Goal: Task Accomplishment & Management: Complete application form

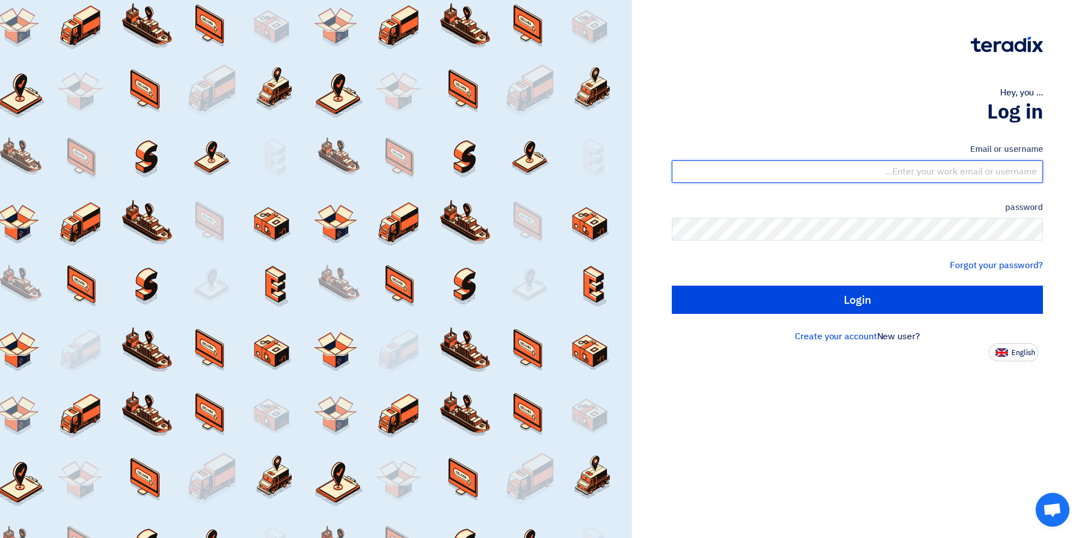
click at [984, 168] on input "text" at bounding box center [857, 171] width 371 height 23
type input "[EMAIL_ADDRESS][DOMAIN_NAME]"
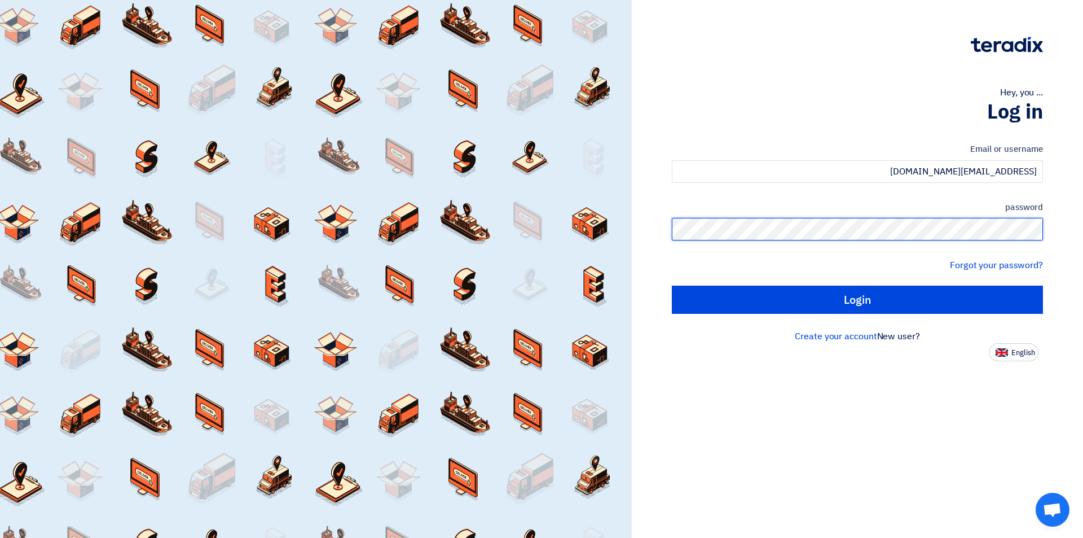
click at [672, 285] on input "Login" at bounding box center [857, 299] width 371 height 28
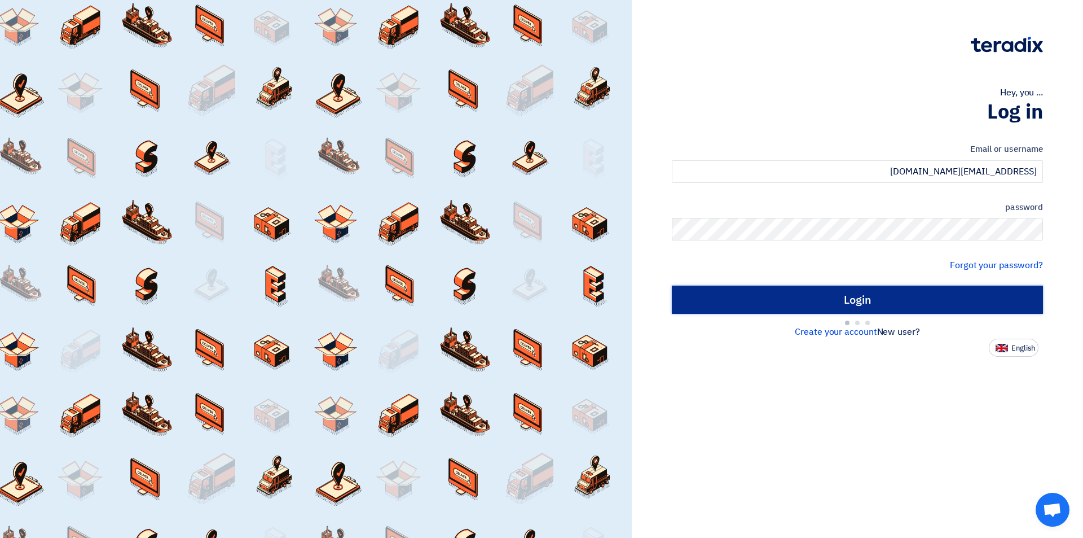
click at [877, 297] on input "Login" at bounding box center [857, 299] width 371 height 28
type input "Sign in"
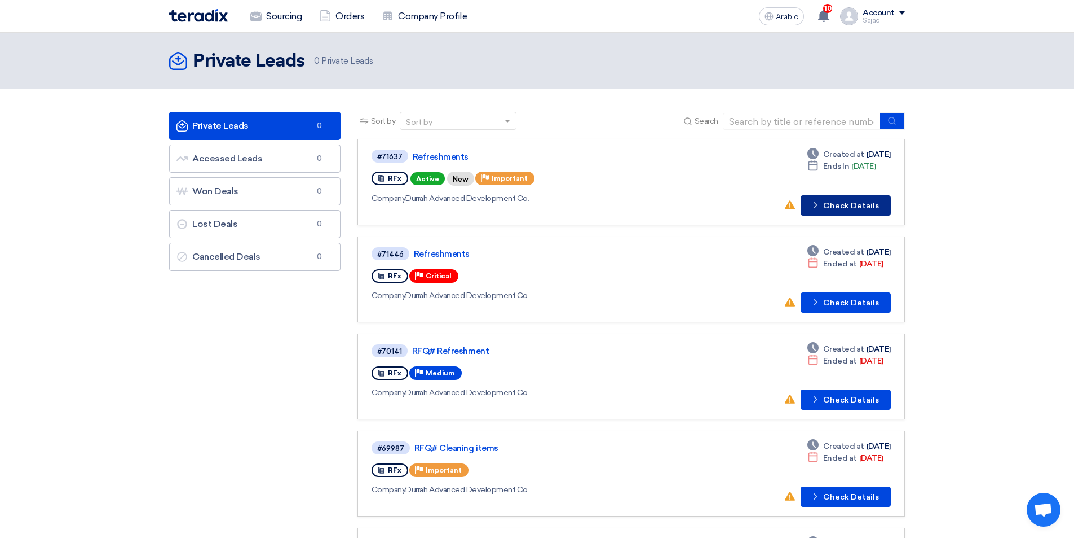
click at [851, 206] on font "Check Details" at bounding box center [851, 206] width 56 height 10
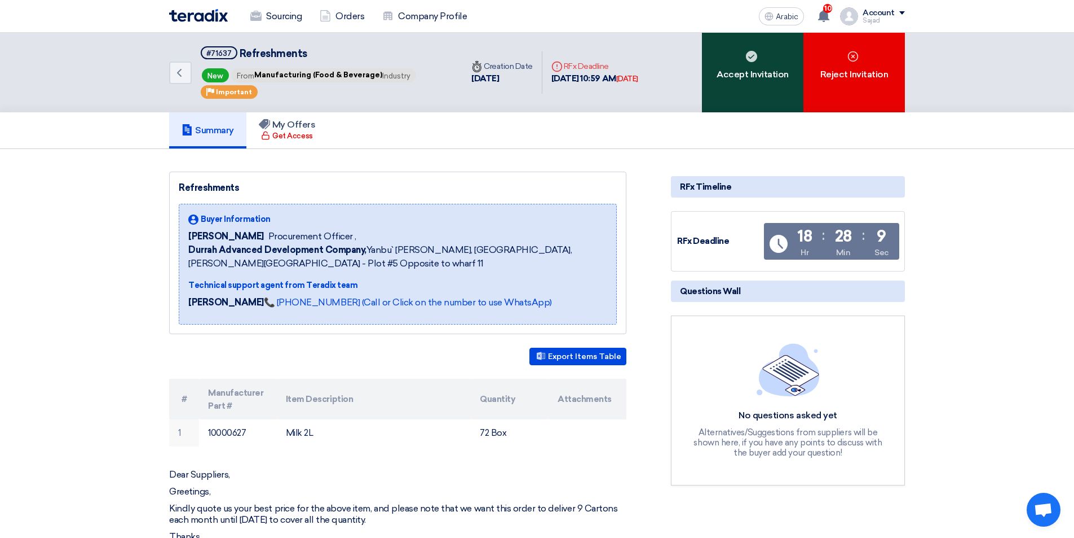
click at [764, 89] on div "Accept Invitation" at bounding box center [753, 73] width 102 height 80
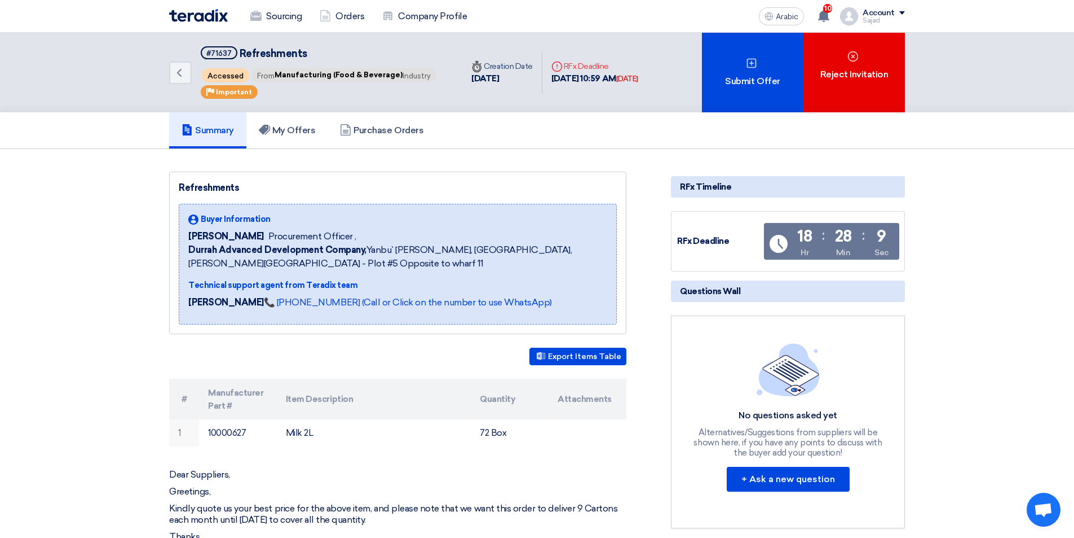
click at [764, 89] on div "Submit Offer" at bounding box center [753, 73] width 102 height 80
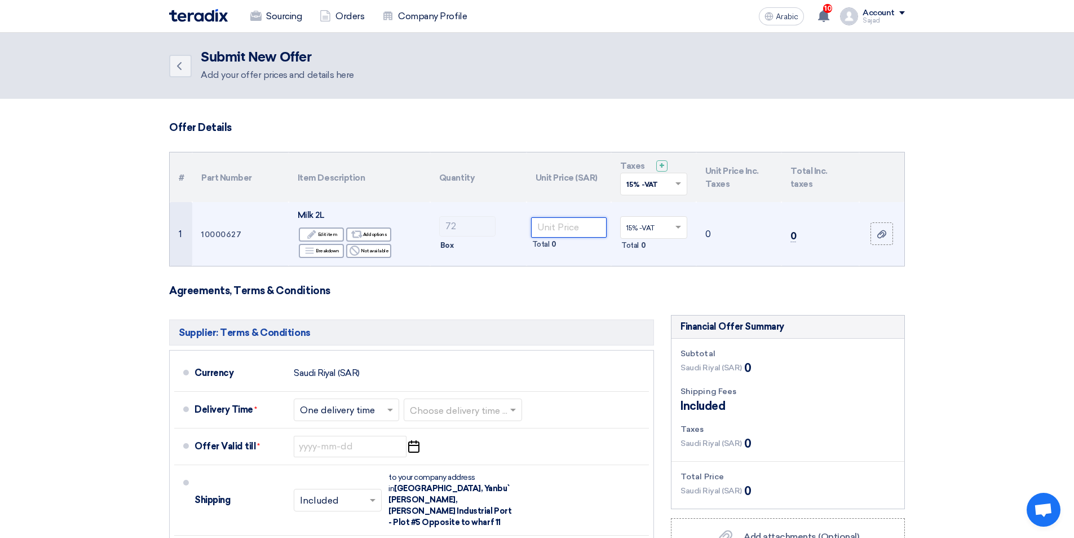
click at [549, 227] on input "number" at bounding box center [569, 227] width 76 height 20
click at [557, 224] on input "number" at bounding box center [569, 227] width 76 height 20
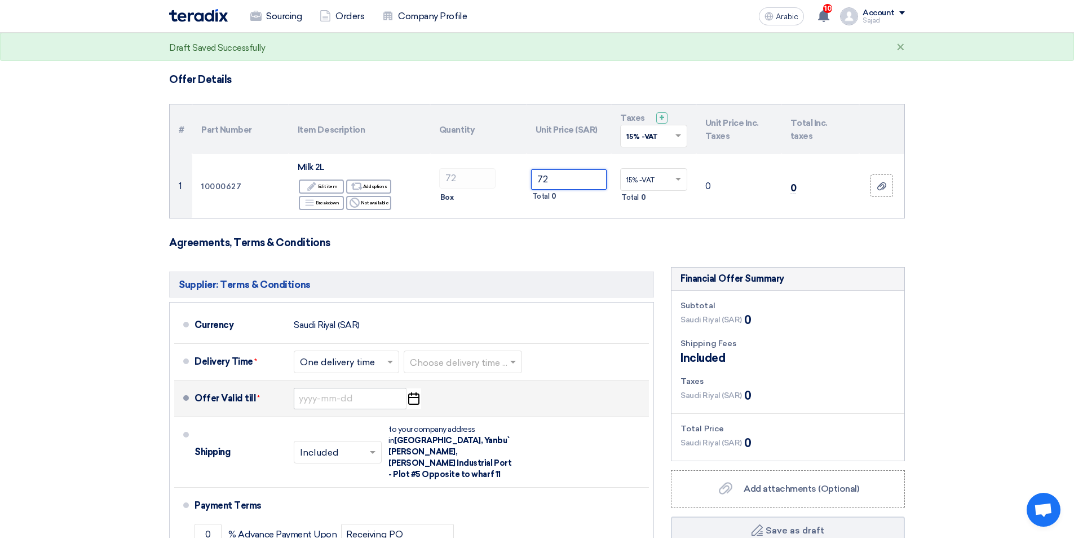
scroll to position [113, 0]
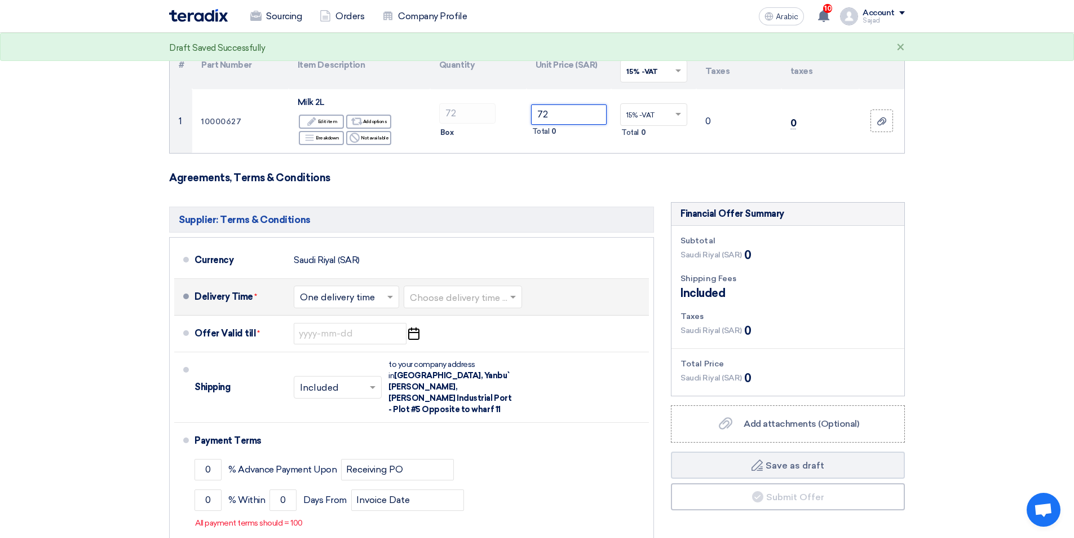
type input "72"
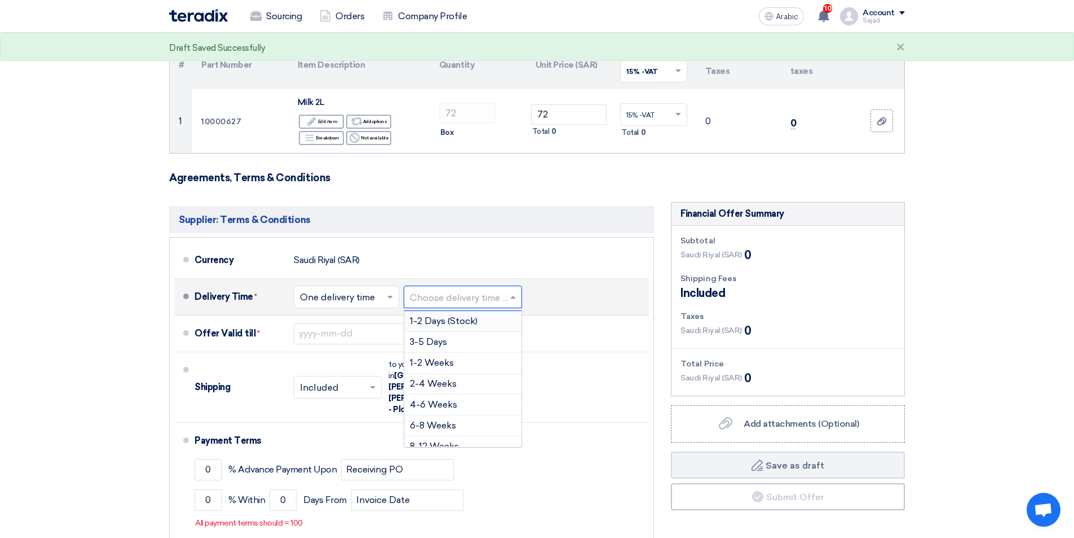
click at [447, 288] on div "Choose delivery time ..." at bounding box center [463, 296] width 118 height 23
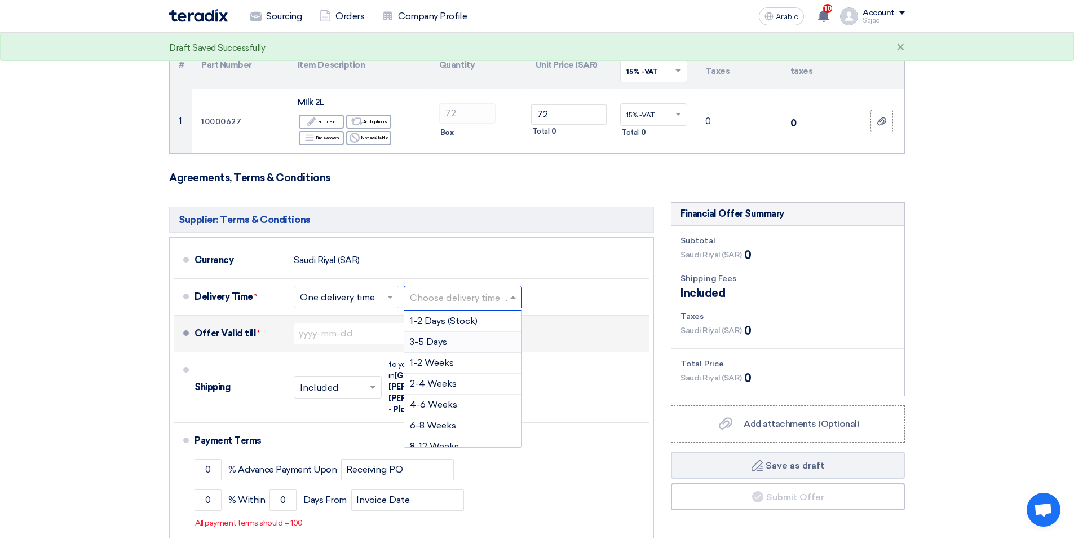
click at [437, 337] on font "3-5 Days" at bounding box center [428, 341] width 37 height 11
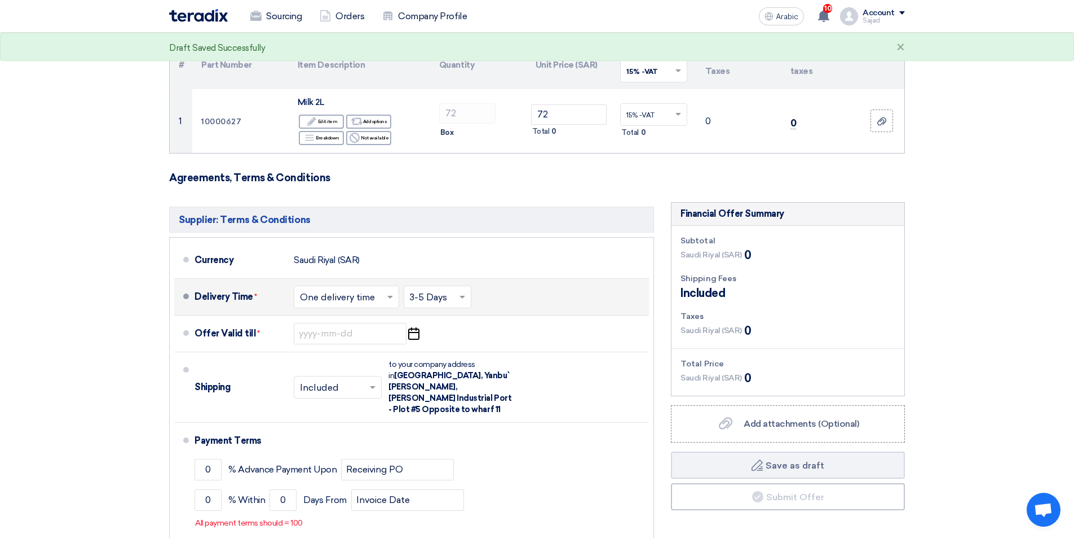
click at [438, 294] on input "text" at bounding box center [438, 297] width 56 height 16
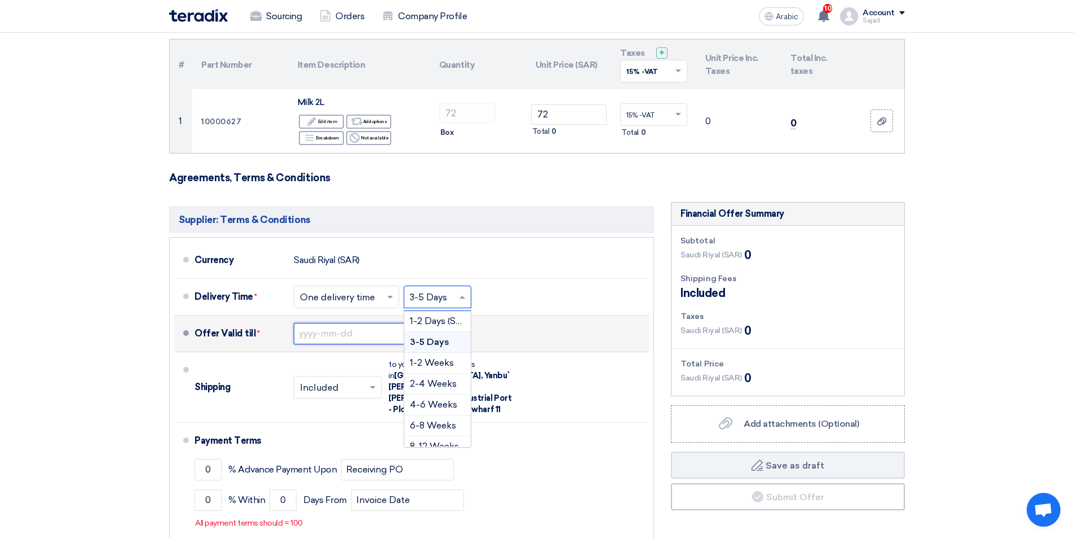
click at [322, 334] on input at bounding box center [350, 333] width 113 height 21
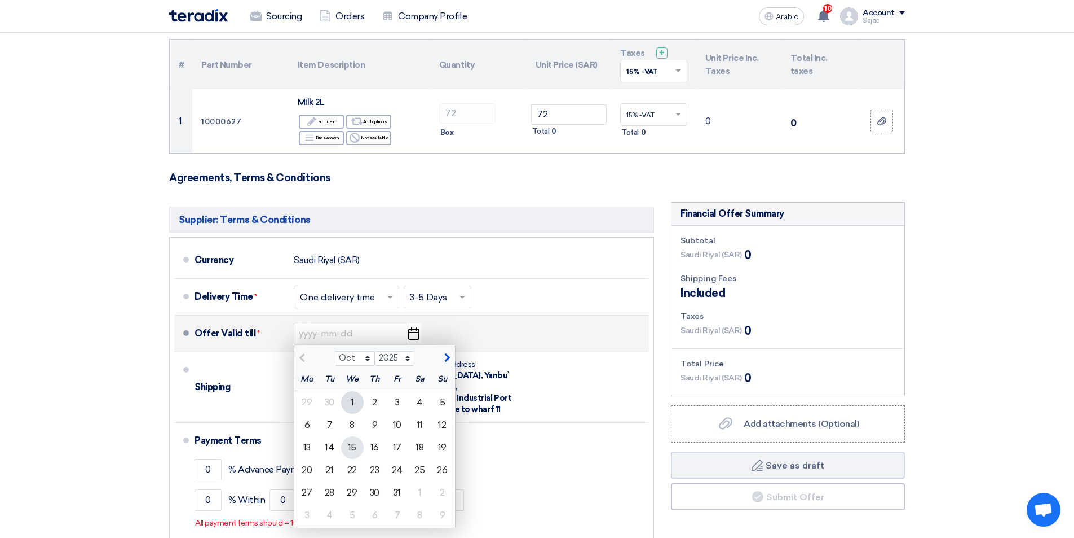
click at [351, 445] on font "15" at bounding box center [352, 447] width 8 height 11
type input "[DATE]"
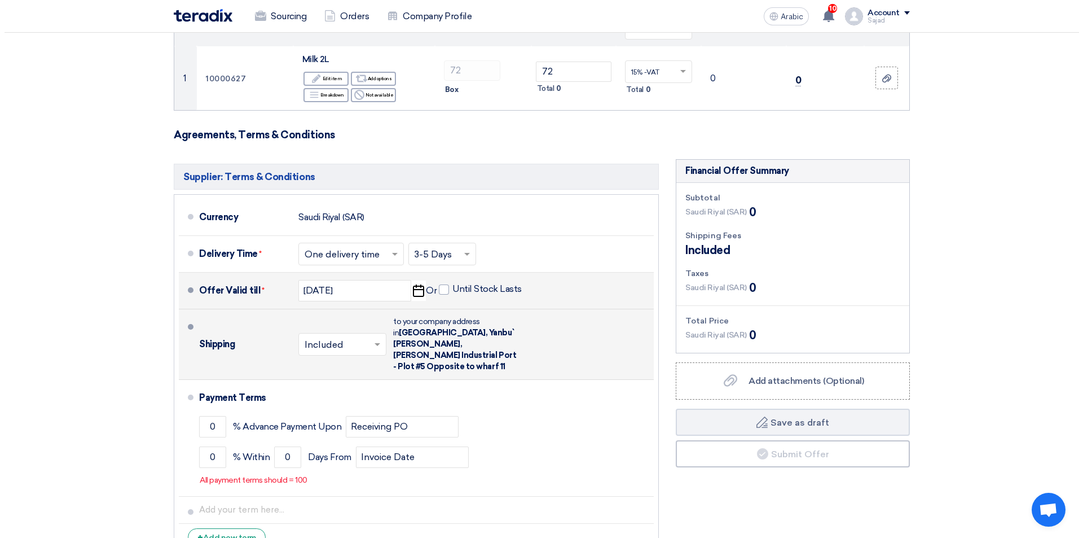
scroll to position [226, 0]
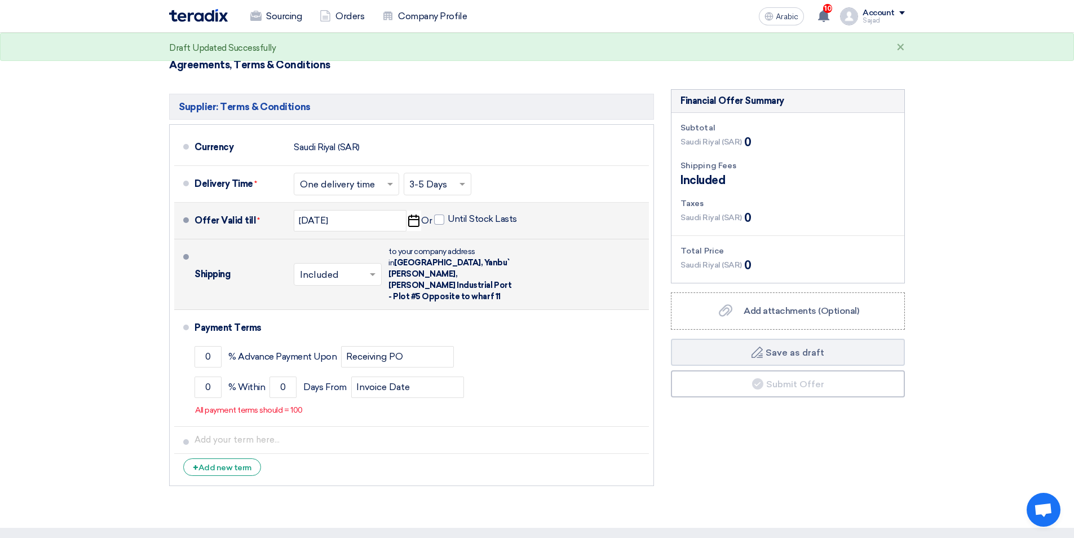
click at [372, 268] on span at bounding box center [374, 273] width 14 height 11
click at [343, 314] on font "Not Included" at bounding box center [329, 319] width 58 height 11
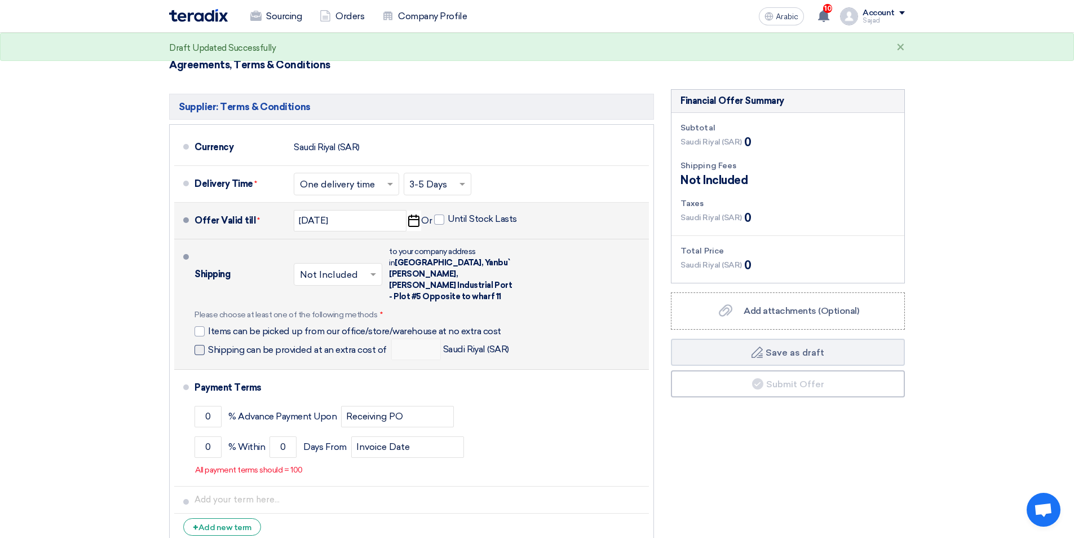
click at [202, 326] on div at bounding box center [200, 331] width 10 height 10
click at [208, 325] on input "Items can be picked up from our office/store/warehouse at no extra cost" at bounding box center [357, 335] width 299 height 21
checkbox input "true"
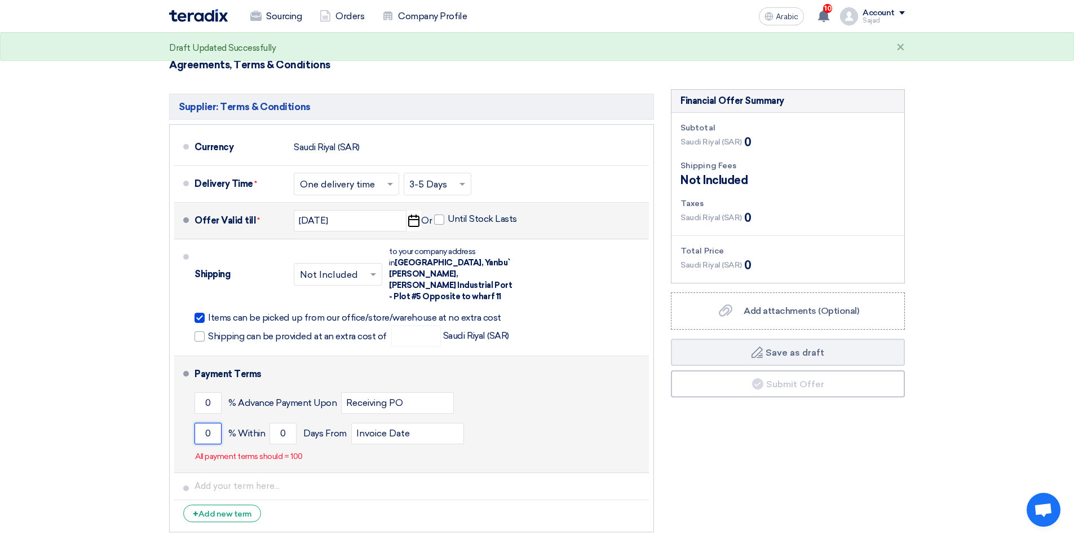
drag, startPoint x: 207, startPoint y: 422, endPoint x: 223, endPoint y: 421, distance: 15.8
click at [223, 421] on div "0 % [DATE] From Invoice Date" at bounding box center [420, 433] width 450 height 30
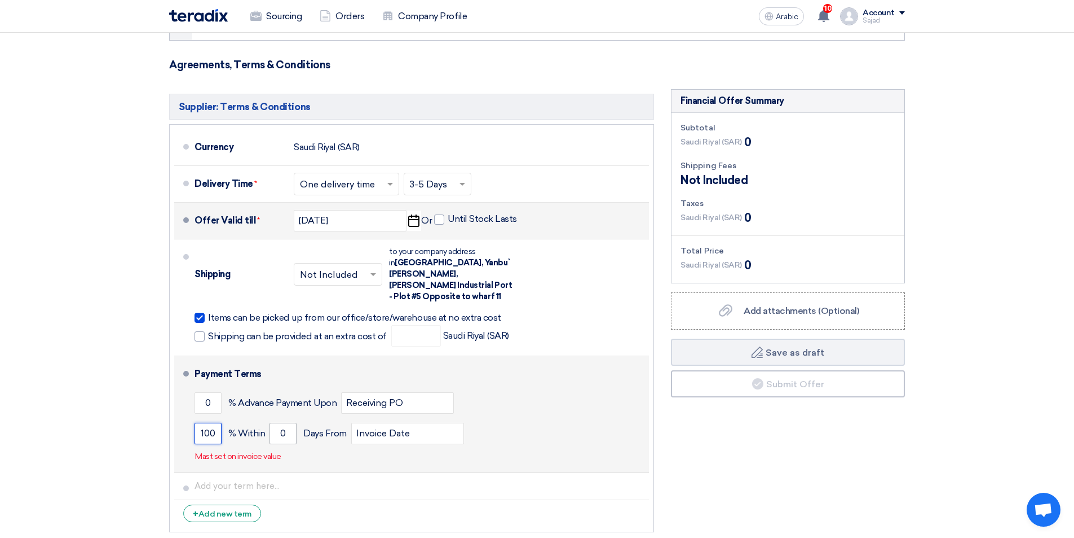
type input "100"
drag, startPoint x: 278, startPoint y: 421, endPoint x: 271, endPoint y: 424, distance: 7.1
click at [271, 422] on input "0" at bounding box center [283, 432] width 27 height 21
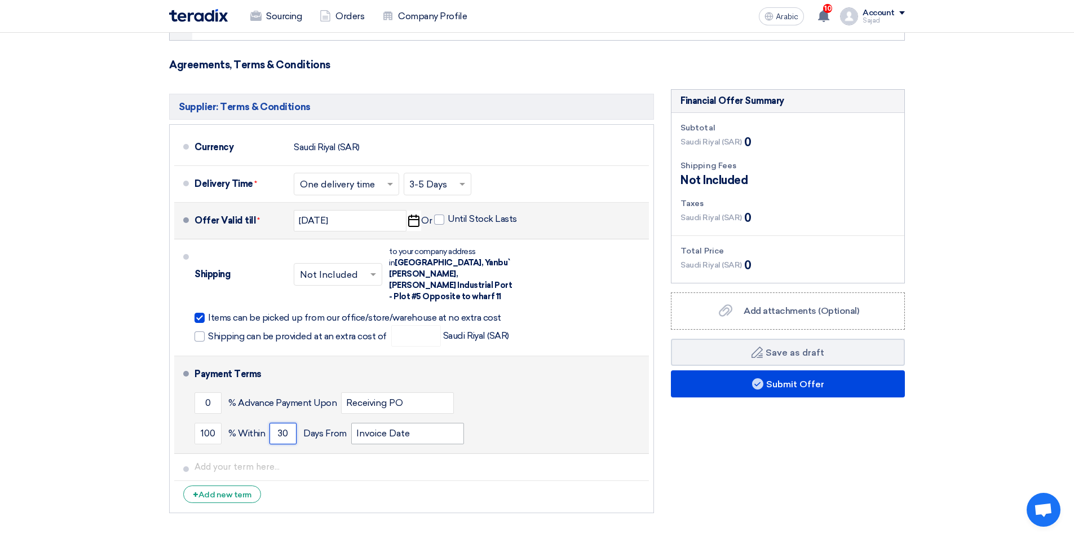
type input "30"
click at [451, 425] on input "Invoice Date" at bounding box center [407, 432] width 113 height 21
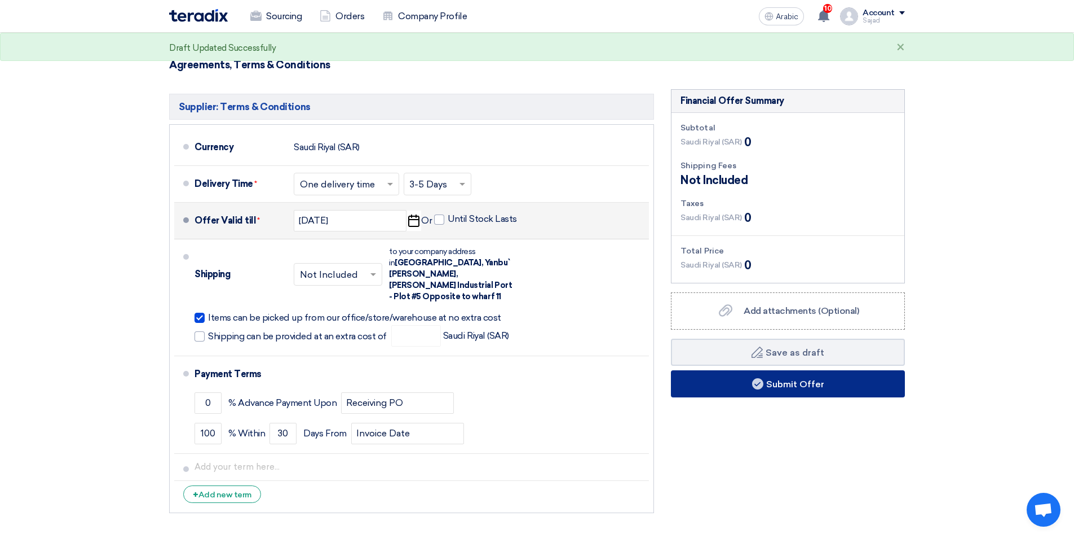
click at [779, 382] on font "Submit Offer" at bounding box center [796, 383] width 58 height 11
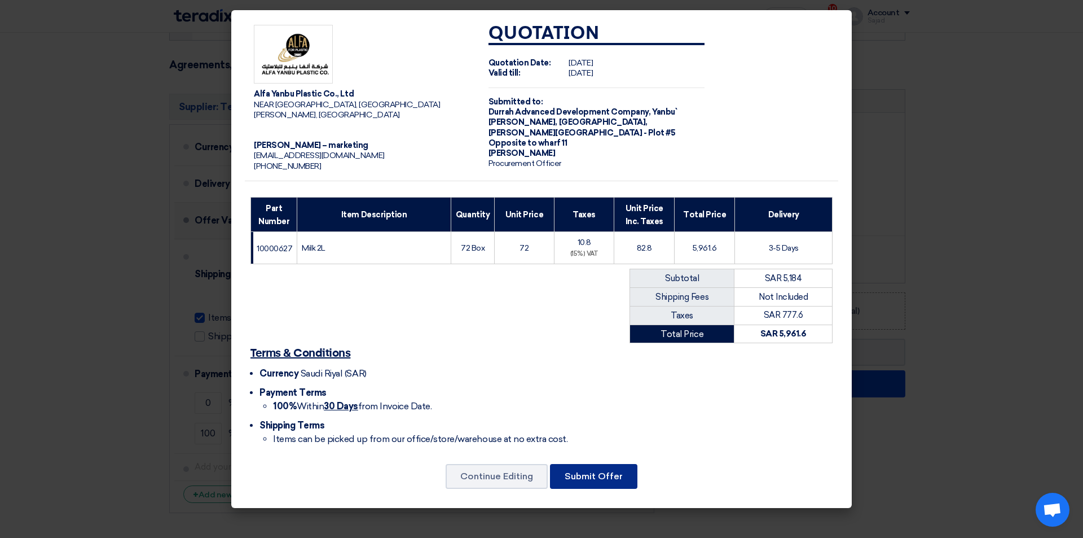
click at [589, 470] on font "Submit Offer" at bounding box center [594, 475] width 58 height 11
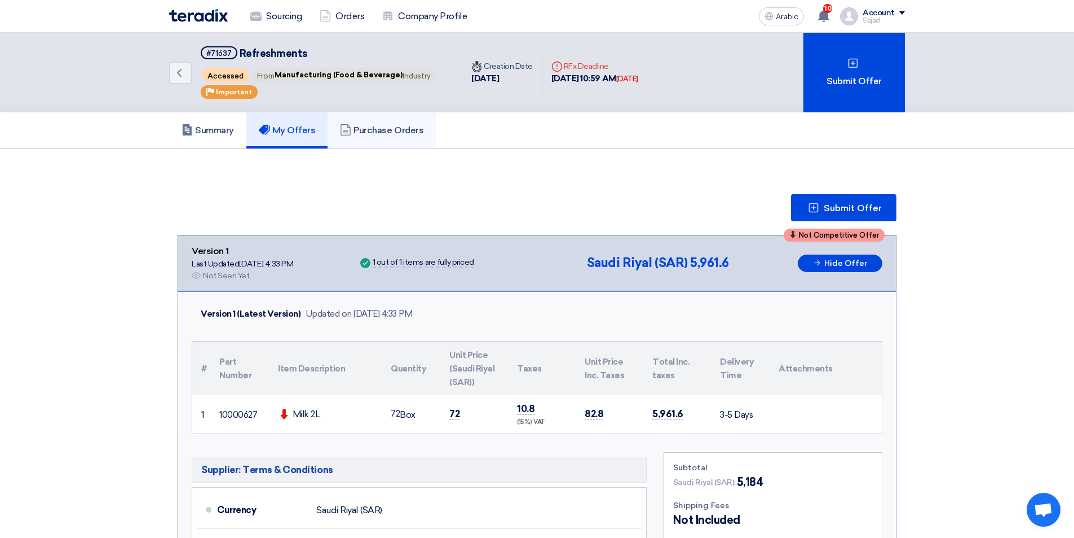
click at [406, 134] on font "Purchase Orders" at bounding box center [389, 130] width 70 height 11
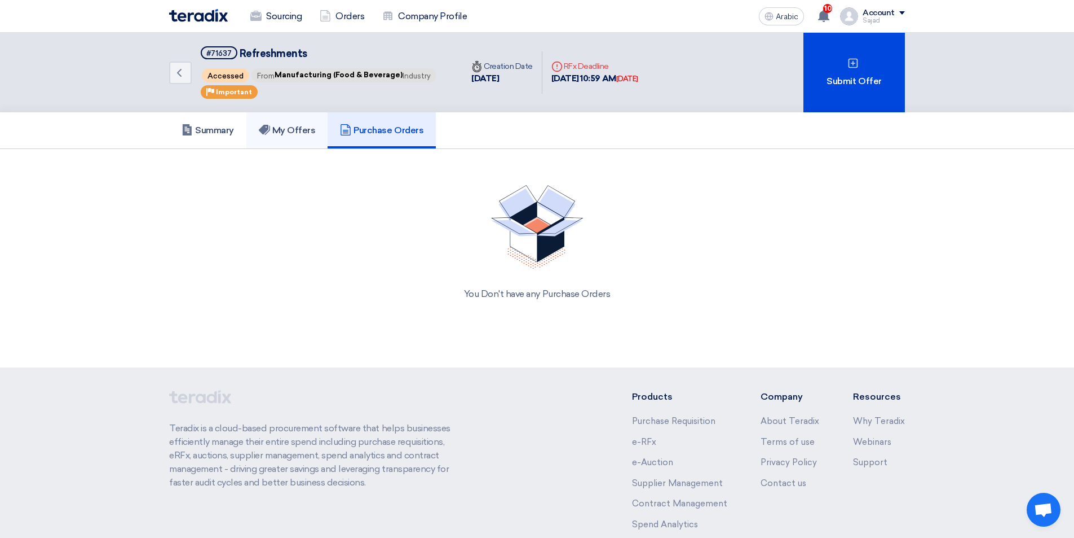
click at [312, 132] on font "My Offers" at bounding box center [293, 130] width 43 height 11
